Goal: Information Seeking & Learning: Understand process/instructions

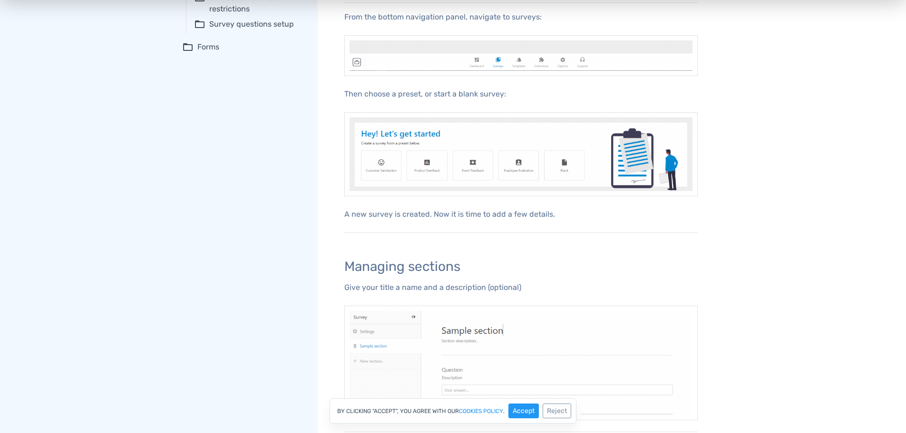
scroll to position [238, 0]
click at [775, 206] on div "Adding questions and choices Custom fields basics Design customization Poll pub…" at bounding box center [453, 438] width 906 height 1275
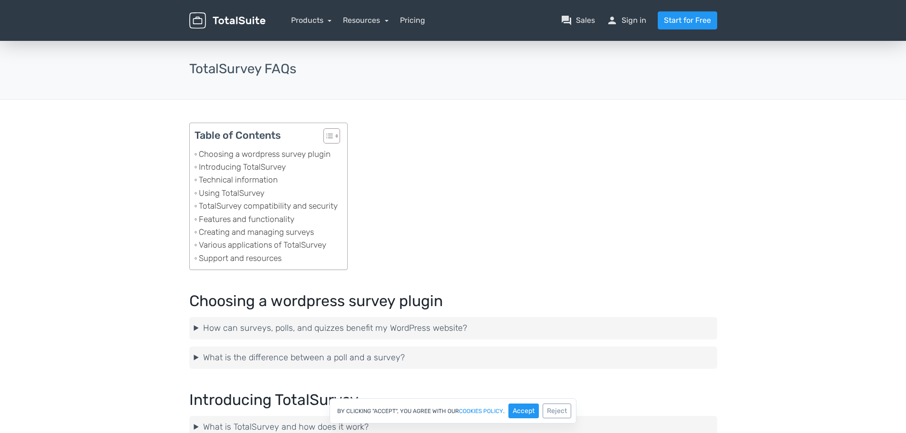
drag, startPoint x: 243, startPoint y: 193, endPoint x: 240, endPoint y: 198, distance: 6.2
click at [243, 193] on link "Using TotalSurvey" at bounding box center [230, 193] width 70 height 13
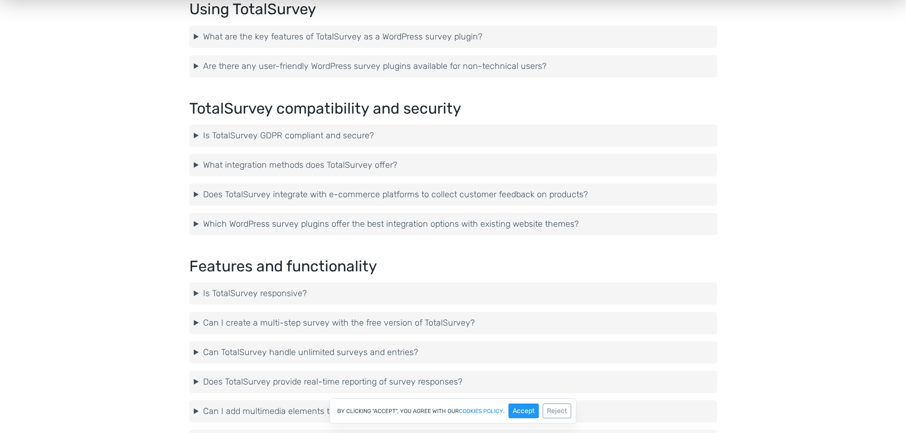
scroll to position [879, 0]
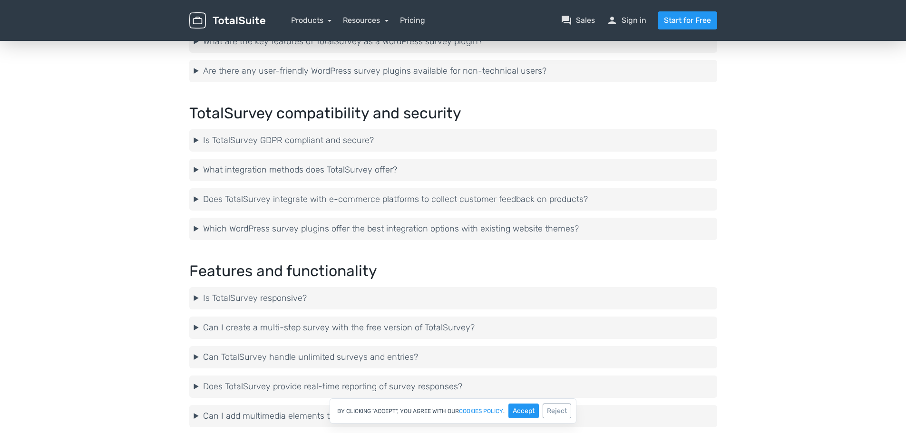
click at [305, 147] on details "Is TotalSurvey GDPR compliant and secure? Yes, TotalSurvey is GDPR compliant an…" at bounding box center [453, 140] width 528 height 22
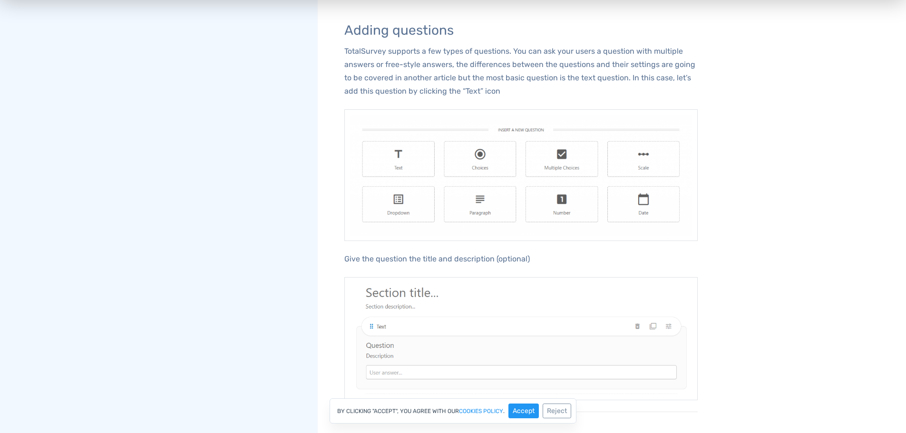
scroll to position [809, 0]
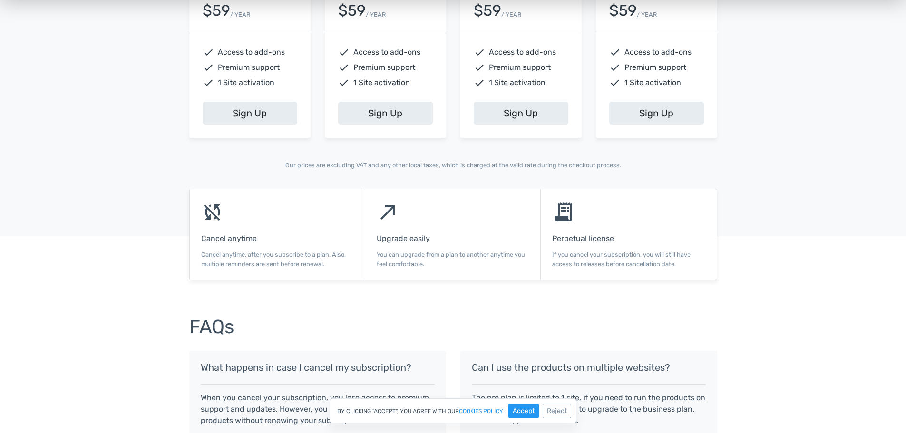
scroll to position [476, 0]
click at [527, 412] on button "Accept" at bounding box center [524, 411] width 30 height 15
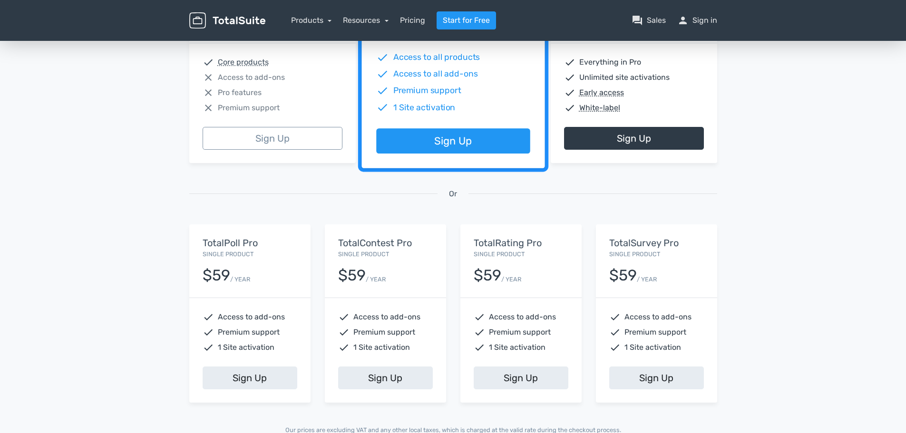
scroll to position [0, 0]
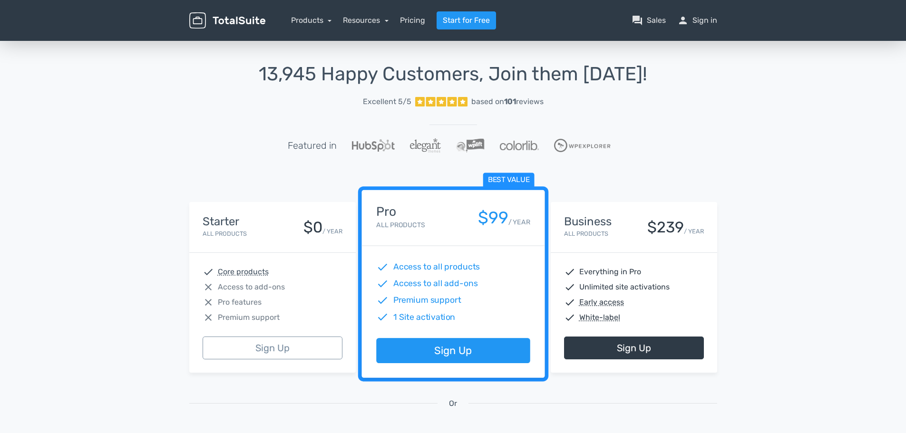
click at [370, 80] on h1 "13,945 Happy Customers, Join them [DATE]!" at bounding box center [453, 74] width 528 height 21
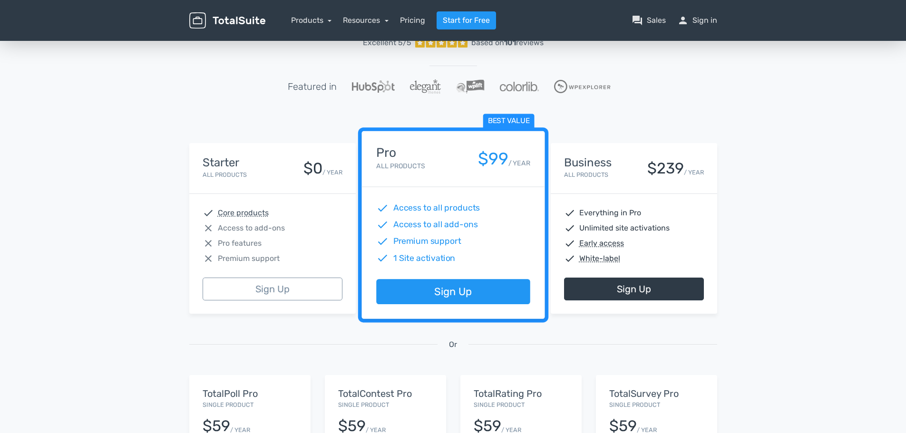
scroll to position [238, 0]
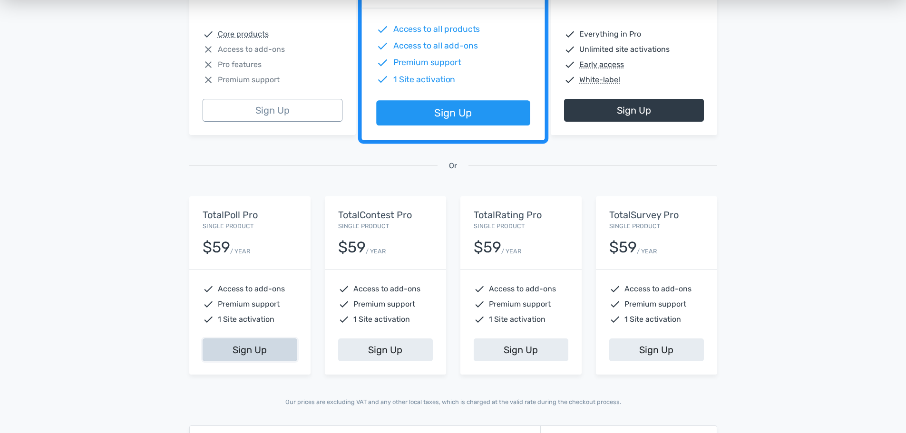
click at [284, 347] on link "Sign Up" at bounding box center [250, 350] width 95 height 23
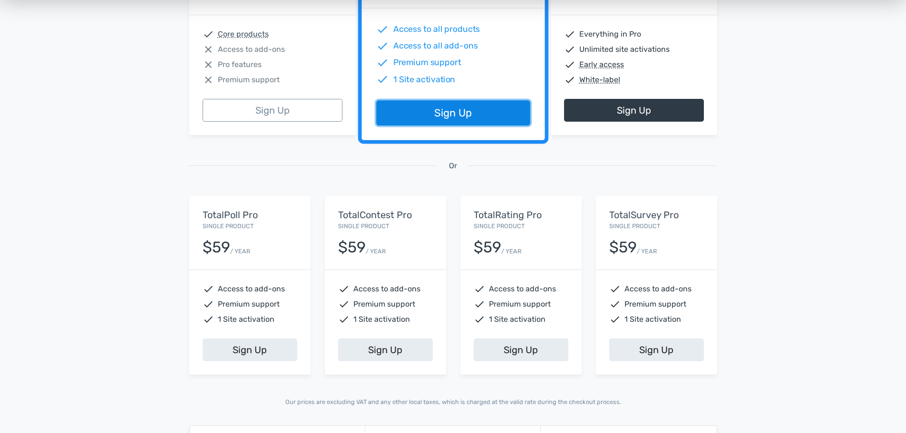
click at [453, 117] on link "Sign Up" at bounding box center [453, 113] width 154 height 25
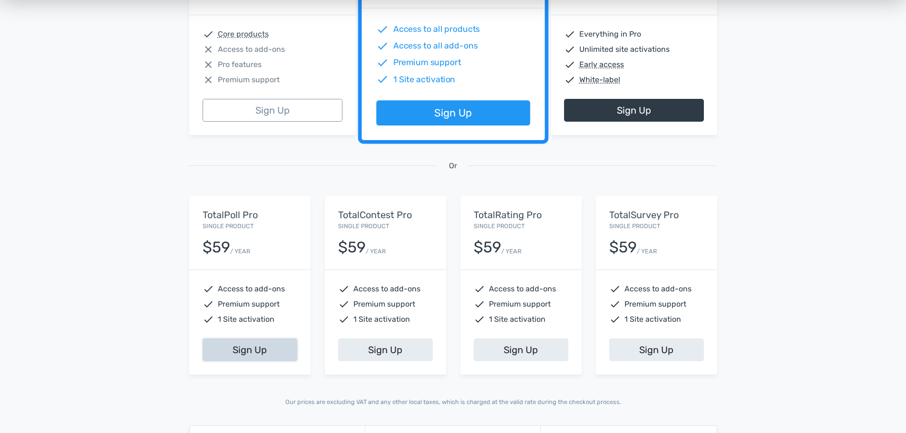
click at [278, 354] on link "Sign Up" at bounding box center [250, 350] width 95 height 23
